Goal: Transaction & Acquisition: Subscribe to service/newsletter

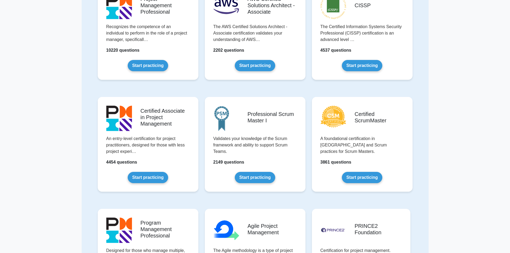
scroll to position [80, 0]
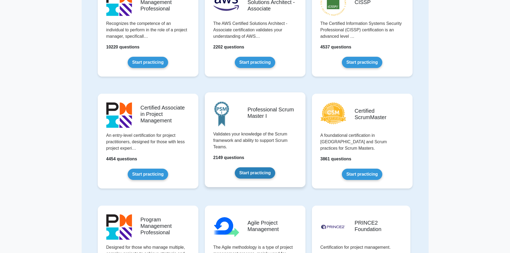
click at [252, 176] on link "Start practicing" at bounding box center [255, 172] width 40 height 11
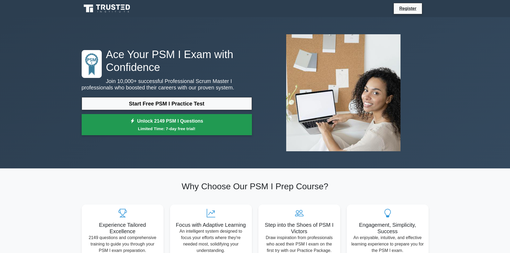
click at [184, 127] on small "Limited Time: 7-day free trial!" at bounding box center [166, 129] width 157 height 6
